Goal: Task Accomplishment & Management: Use online tool/utility

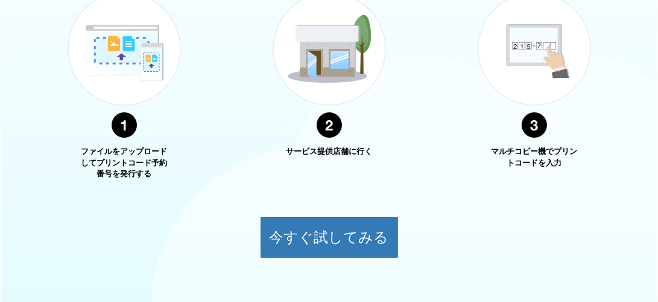
scroll to position [541, 0]
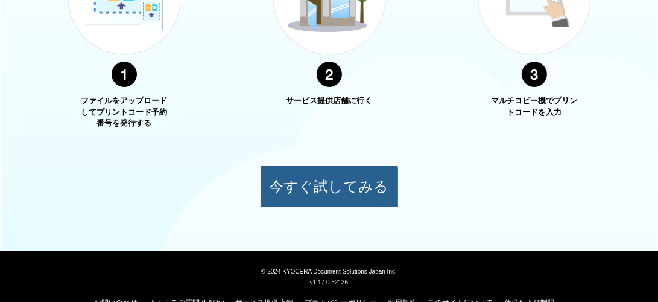
click at [294, 184] on button "今すぐ試してみる" at bounding box center [329, 186] width 139 height 42
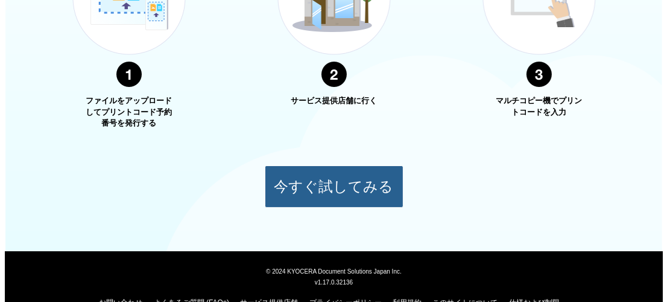
scroll to position [153, 0]
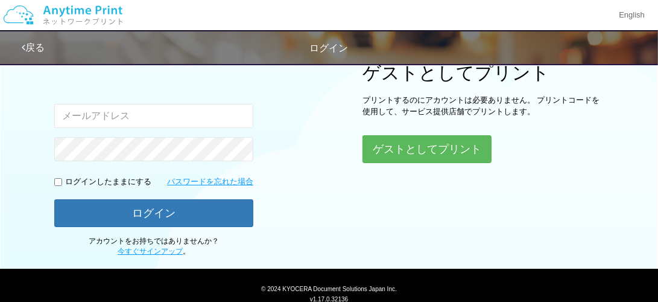
click at [230, 119] on input "email" at bounding box center [153, 116] width 199 height 24
type input "[EMAIL_ADDRESS][DOMAIN_NAME]"
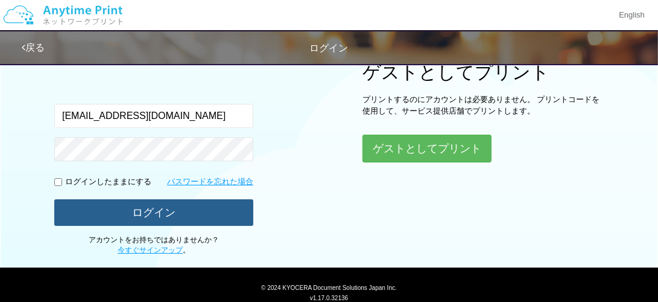
click at [88, 208] on button "ログイン" at bounding box center [153, 212] width 199 height 27
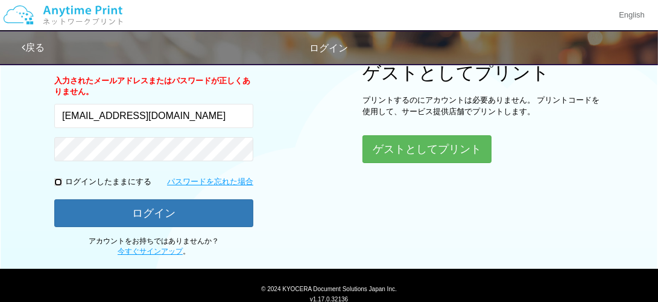
click at [57, 181] on input "checkbox" at bounding box center [58, 182] width 8 height 8
checkbox input "true"
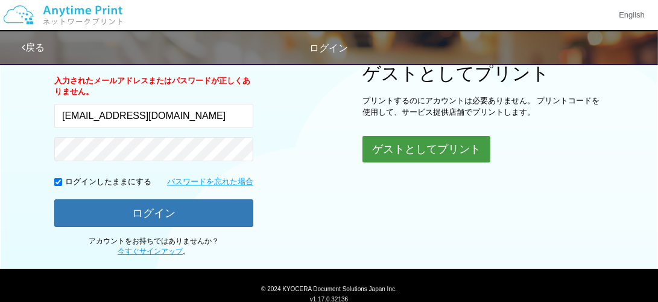
click at [419, 147] on button "ゲストとしてプリント" at bounding box center [427, 149] width 128 height 27
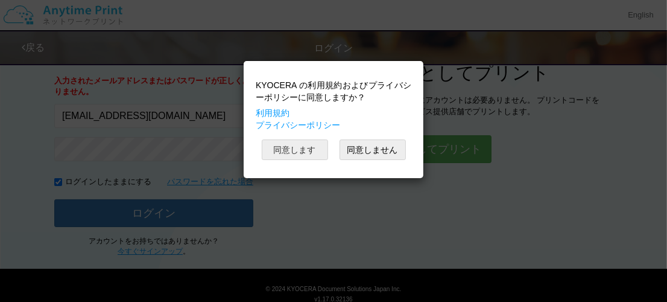
click at [313, 148] on button "同意します" at bounding box center [295, 149] width 66 height 21
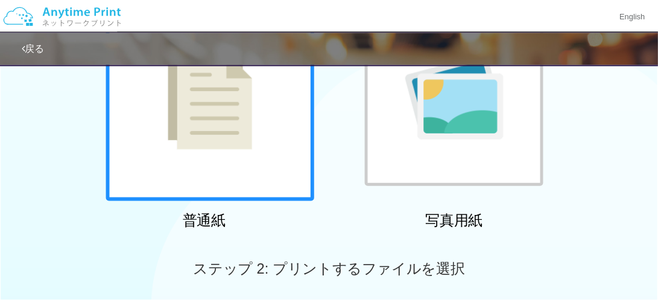
scroll to position [115, 0]
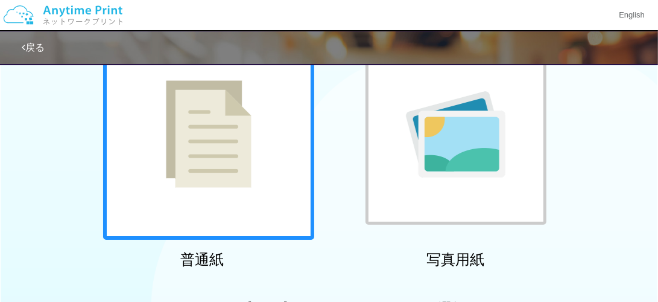
click at [199, 132] on img at bounding box center [209, 133] width 86 height 107
click at [202, 147] on img at bounding box center [209, 133] width 86 height 107
click at [272, 178] on div at bounding box center [208, 133] width 211 height 211
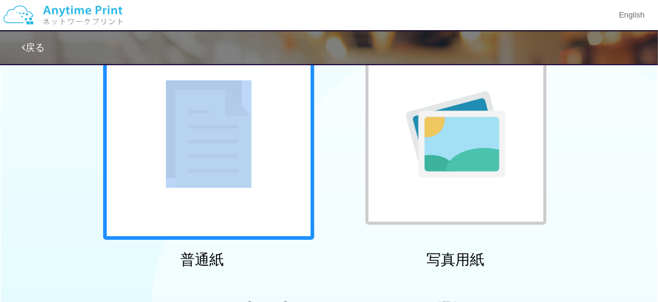
click at [272, 178] on div at bounding box center [208, 133] width 211 height 211
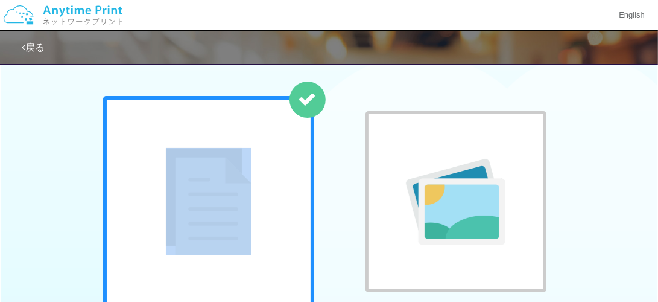
click at [314, 100] on icon at bounding box center [308, 100] width 18 height 18
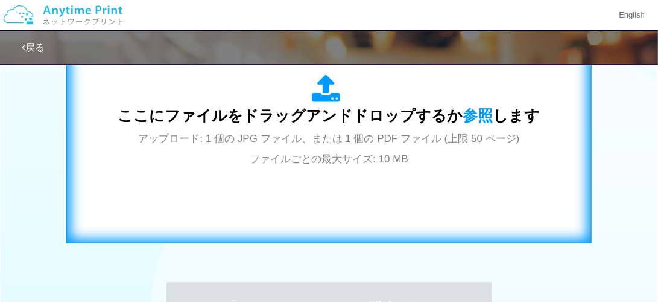
scroll to position [441, 0]
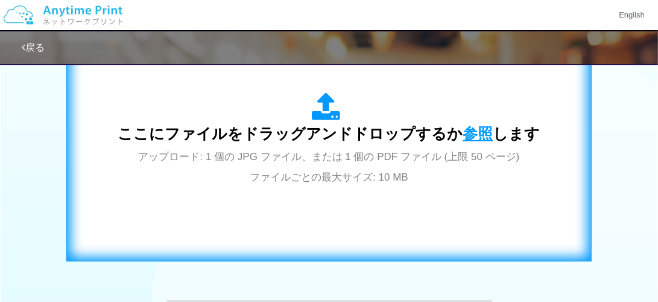
click at [465, 129] on span "参照" at bounding box center [478, 133] width 30 height 17
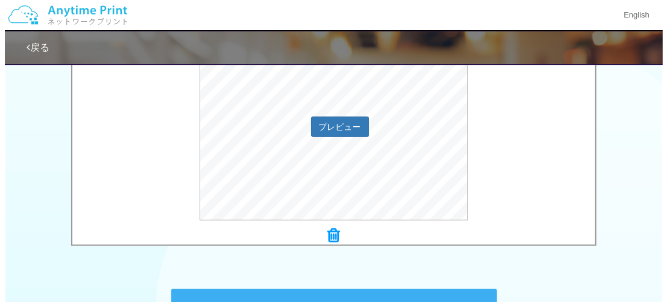
scroll to position [463, 0]
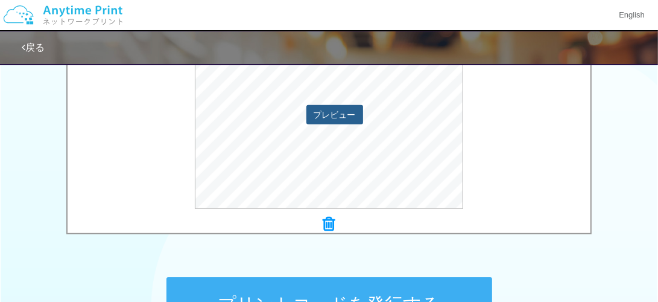
click at [343, 112] on button "プレビュー" at bounding box center [335, 114] width 57 height 19
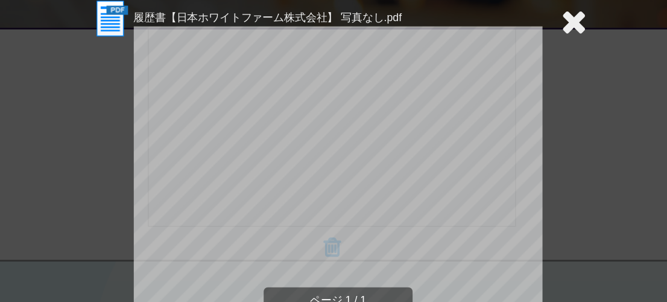
click at [509, 51] on icon at bounding box center [505, 59] width 19 height 24
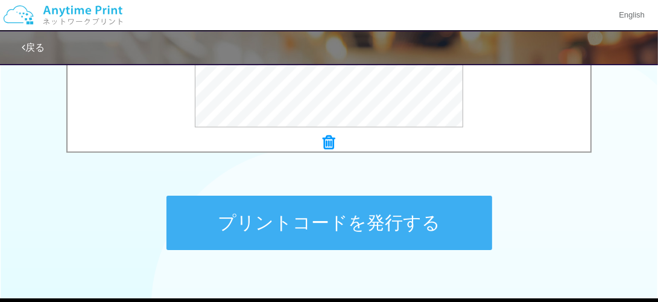
scroll to position [526, 0]
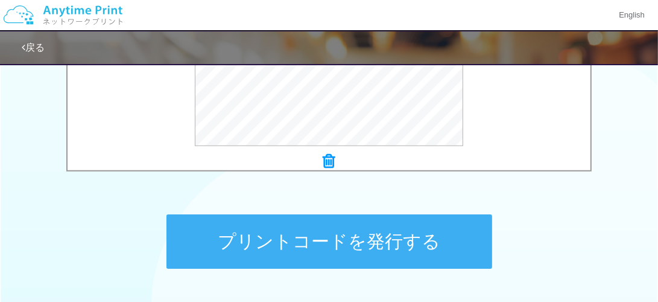
click at [460, 252] on button "プリントコードを発行する" at bounding box center [330, 241] width 326 height 54
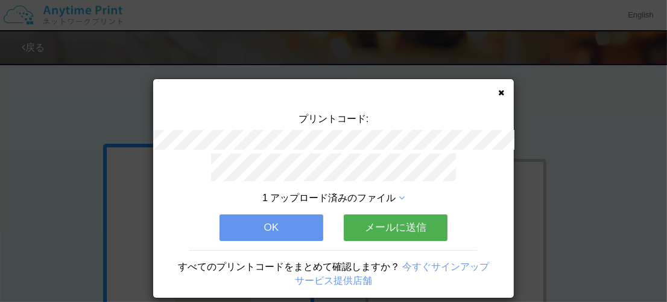
click at [418, 218] on button "メールに送信" at bounding box center [396, 227] width 104 height 27
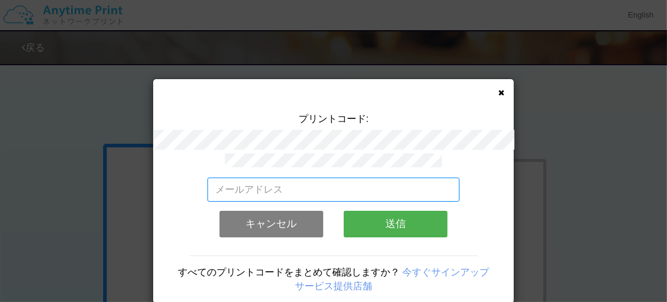
click at [407, 179] on input "email" at bounding box center [334, 189] width 253 height 24
type input "[EMAIL_ADDRESS][DOMAIN_NAME]"
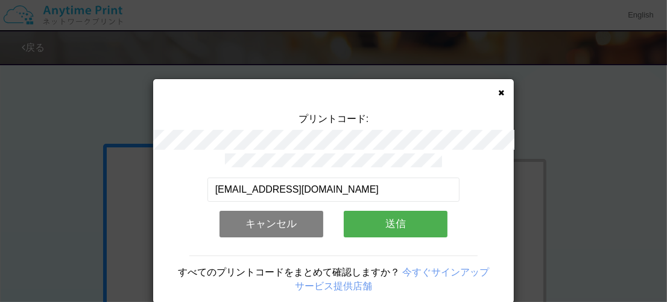
click at [402, 220] on button "送信" at bounding box center [396, 224] width 104 height 27
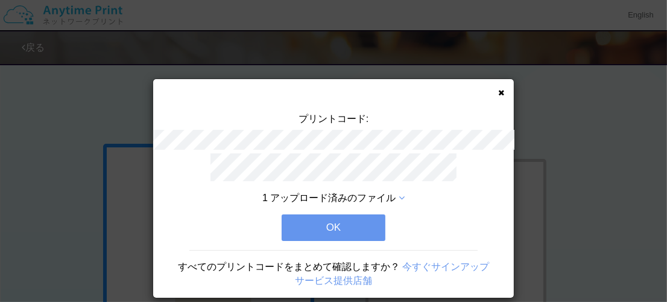
click at [360, 214] on button "OK" at bounding box center [334, 227] width 104 height 27
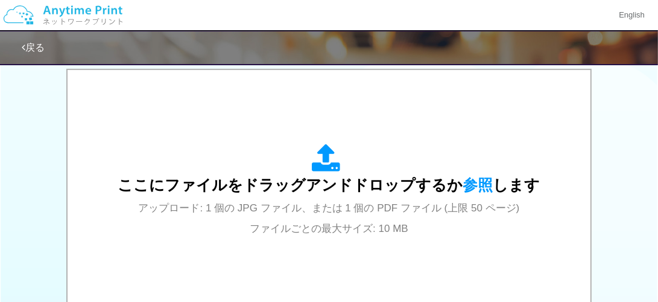
scroll to position [392, 0]
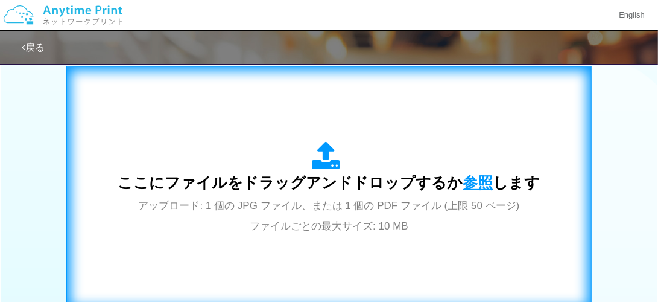
click at [474, 180] on span "参照" at bounding box center [478, 182] width 30 height 17
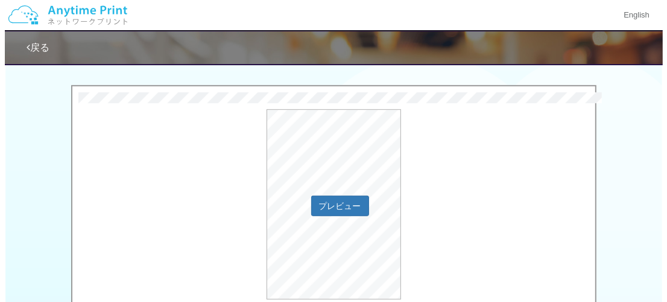
scroll to position [374, 0]
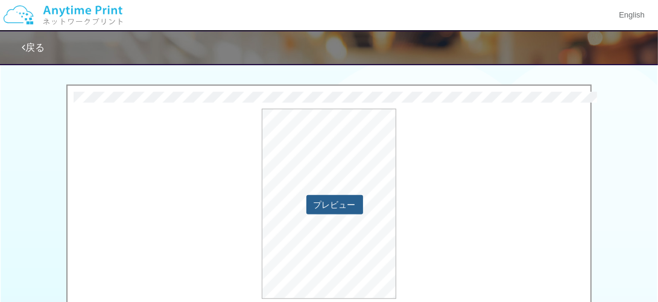
click at [325, 209] on button "プレビュー" at bounding box center [335, 204] width 57 height 19
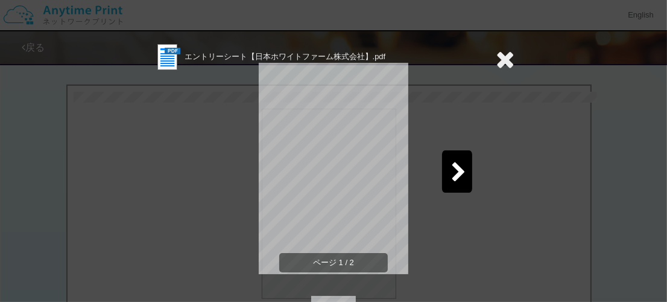
click at [451, 174] on icon at bounding box center [458, 172] width 15 height 21
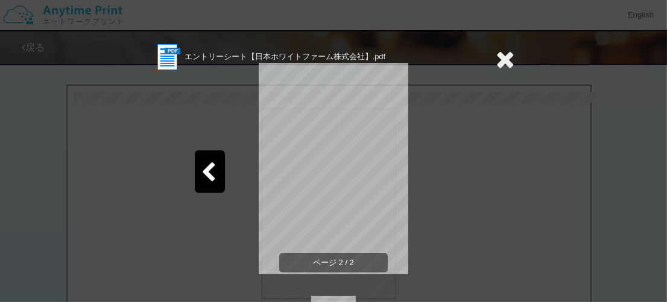
click at [212, 176] on div at bounding box center [210, 171] width 30 height 42
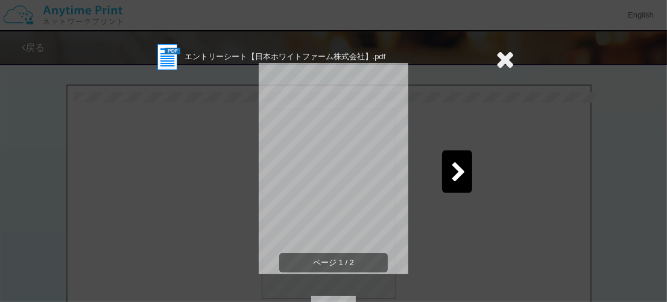
click at [458, 156] on div at bounding box center [457, 171] width 30 height 42
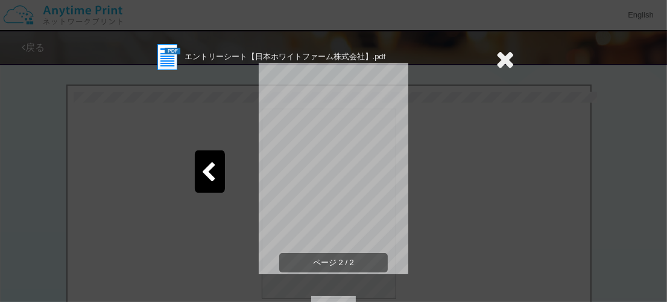
scroll to position [1, 0]
click at [208, 154] on div at bounding box center [210, 171] width 30 height 42
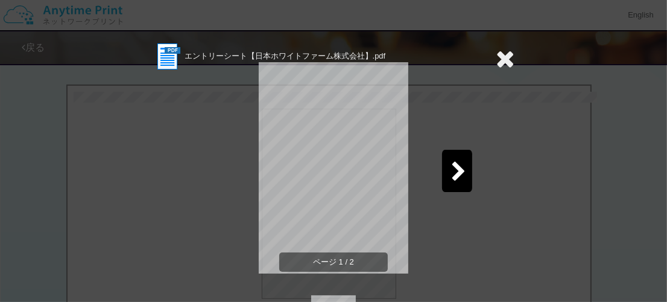
scroll to position [75, 0]
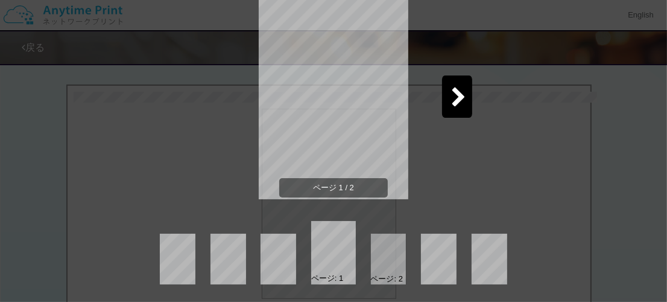
click at [453, 126] on div "ページ 1 / 2" at bounding box center [334, 103] width 362 height 211
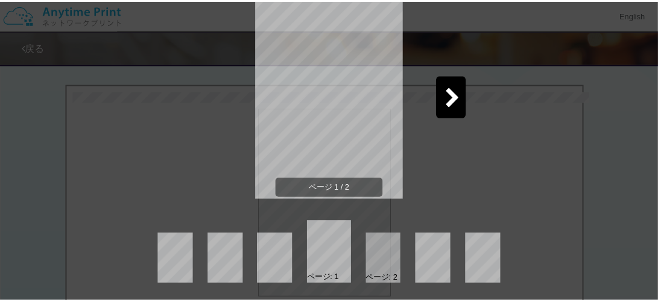
scroll to position [19, 0]
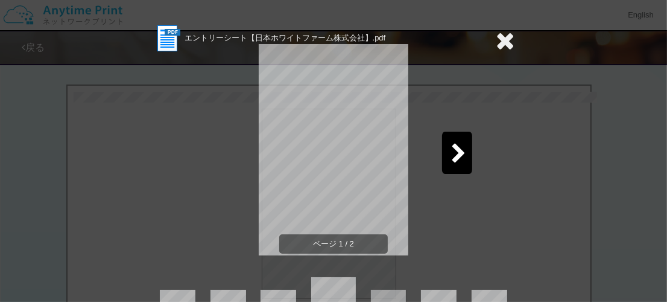
click at [498, 52] on div at bounding box center [505, 41] width 19 height 34
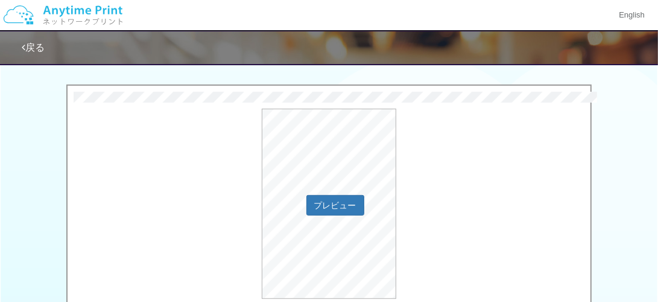
scroll to position [616, 0]
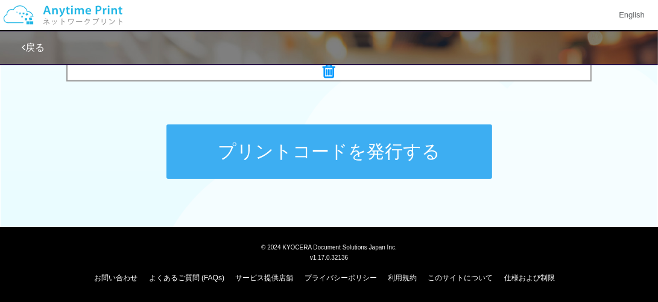
click at [387, 139] on button "プリントコードを発行する" at bounding box center [330, 151] width 326 height 54
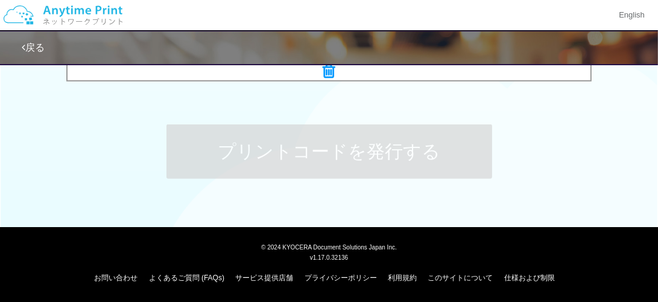
scroll to position [0, 0]
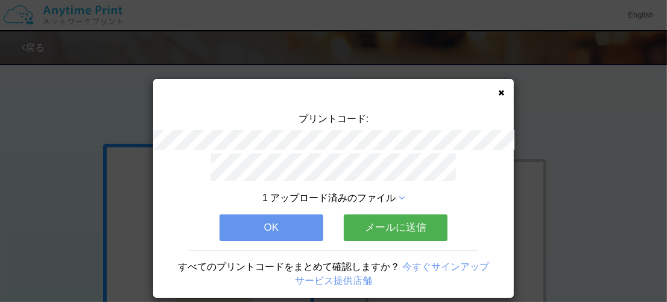
click at [363, 235] on button "メールに送信" at bounding box center [396, 227] width 104 height 27
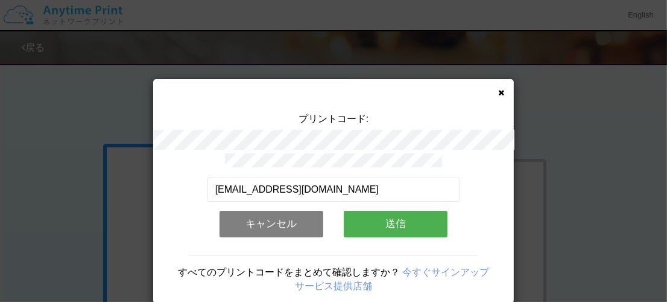
click at [362, 217] on button "送信" at bounding box center [396, 224] width 104 height 27
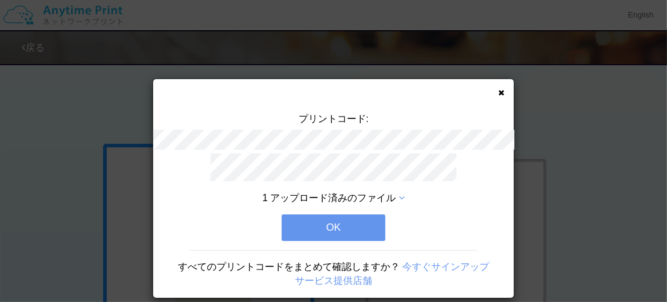
click at [343, 214] on button "OK" at bounding box center [334, 227] width 104 height 27
